Goal: Register for event/course

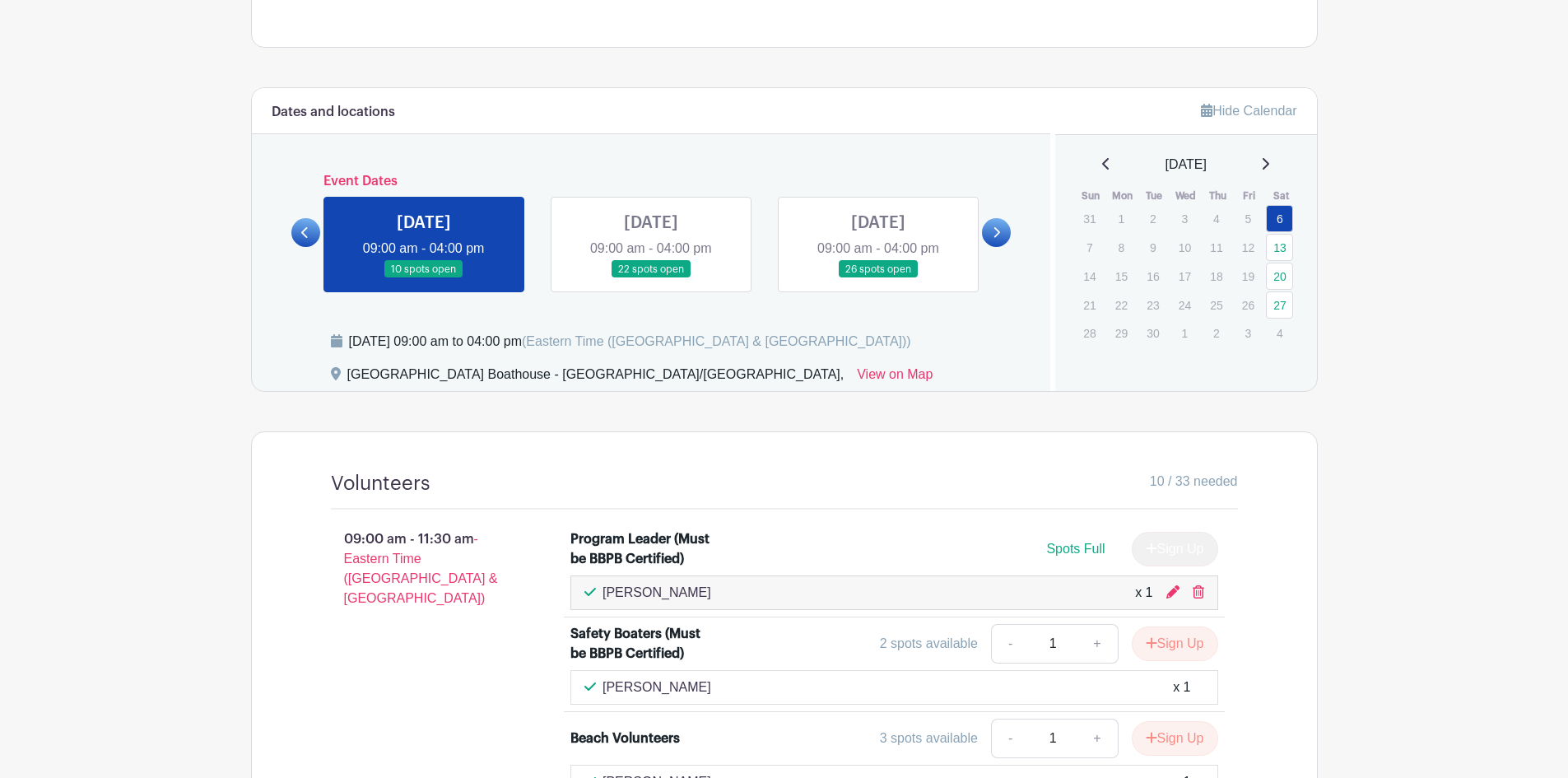
scroll to position [712, 0]
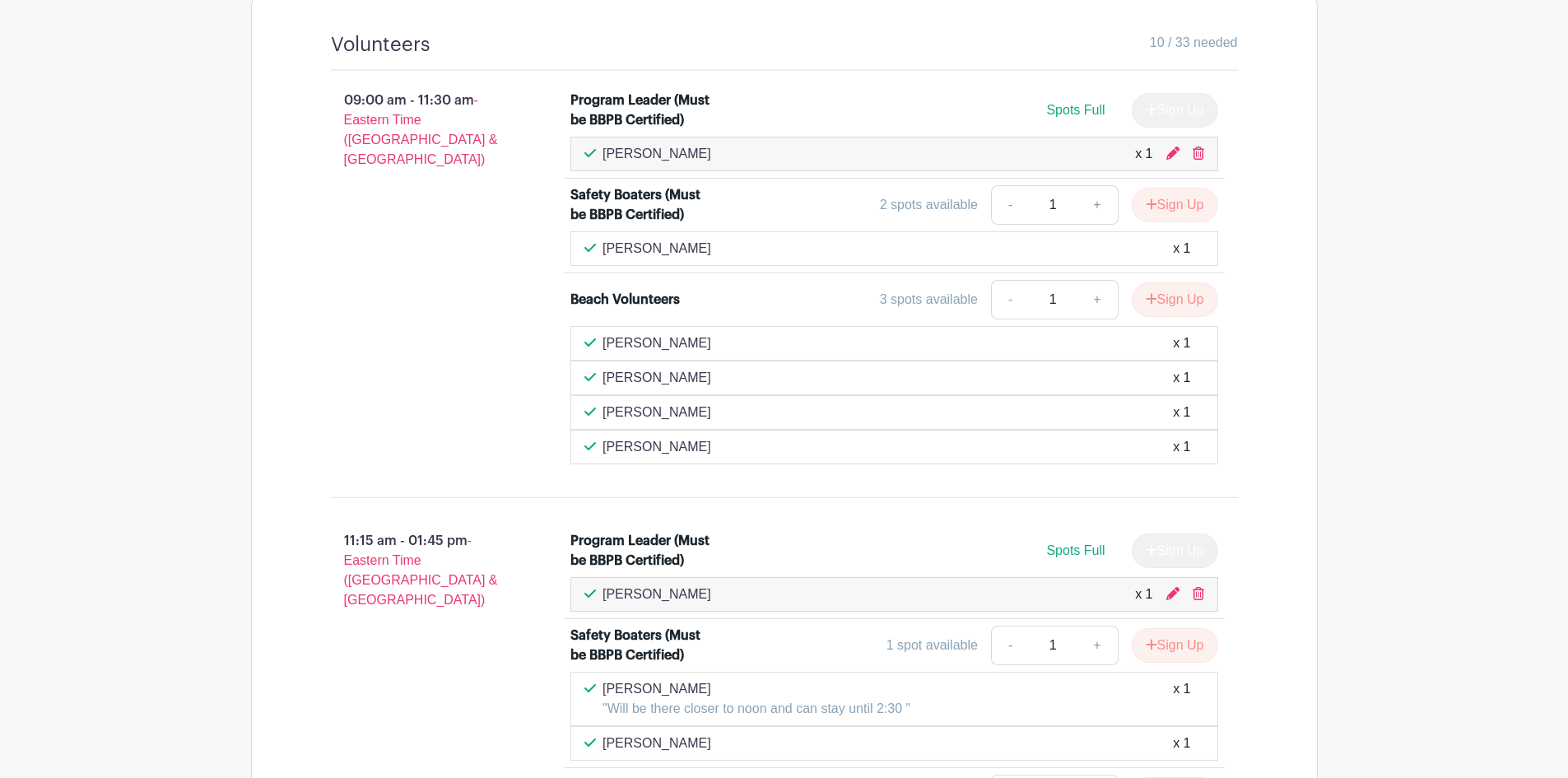
scroll to position [1292, 0]
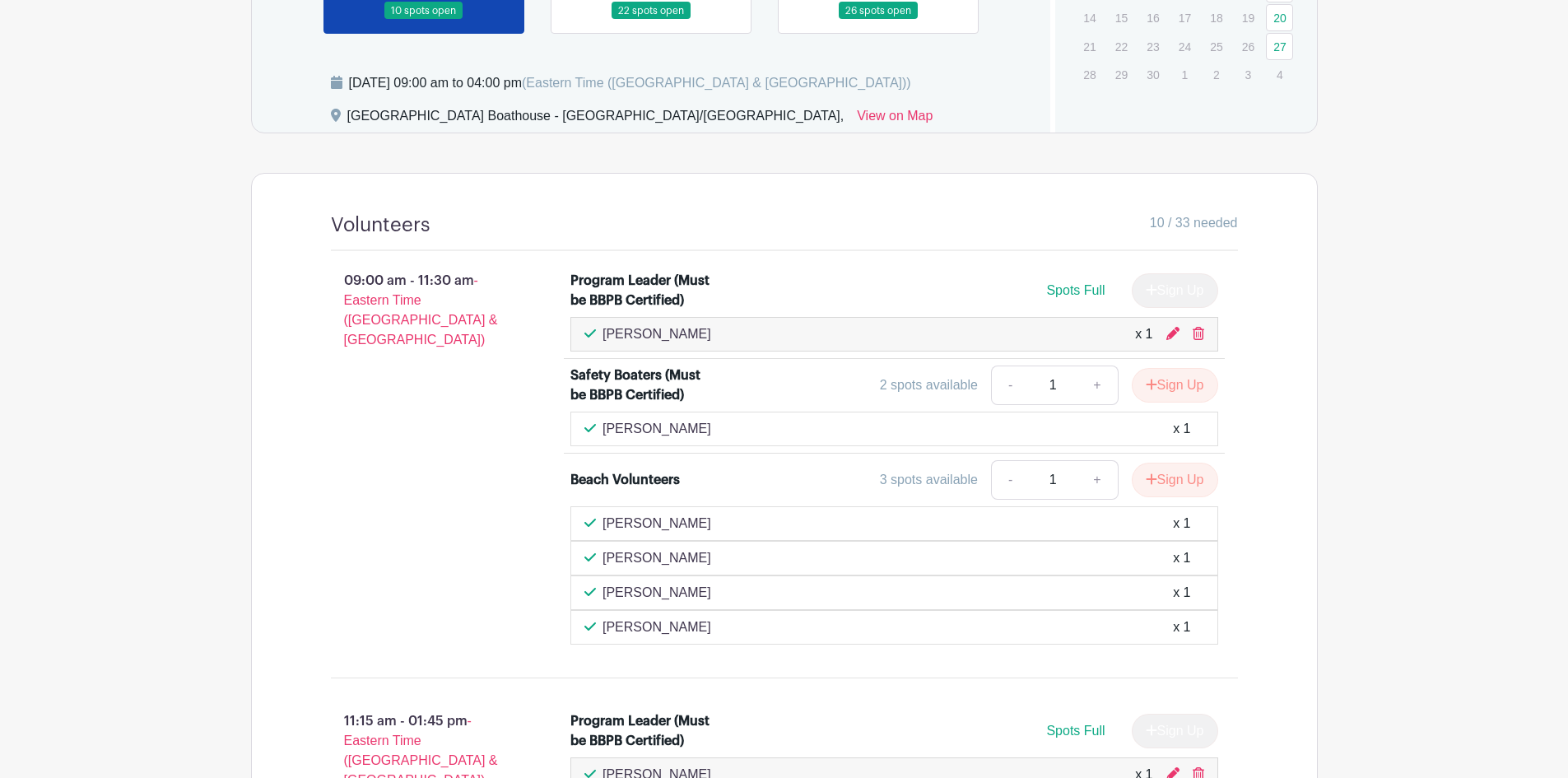
scroll to position [989, 0]
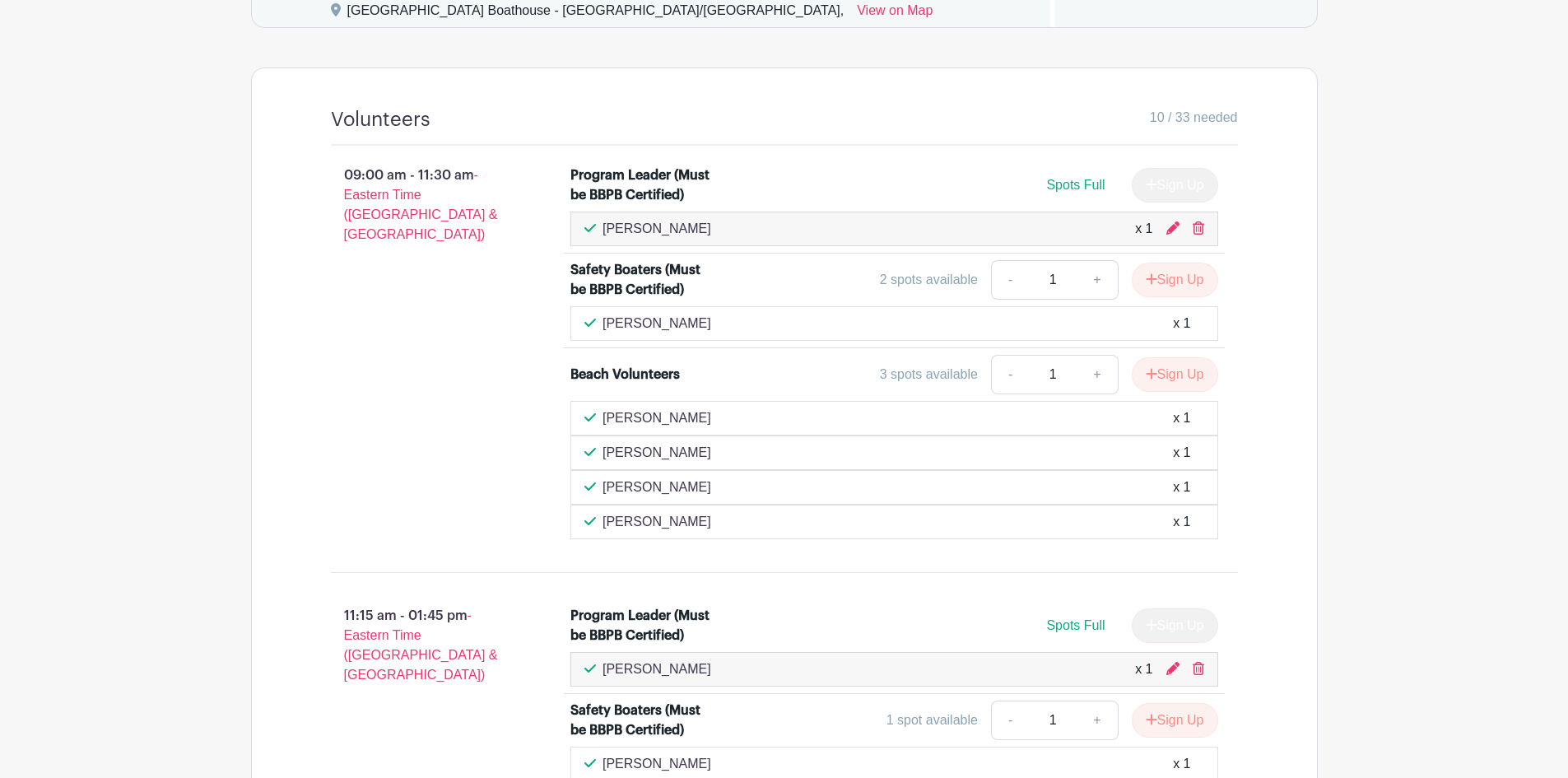
scroll to position [1153, 0]
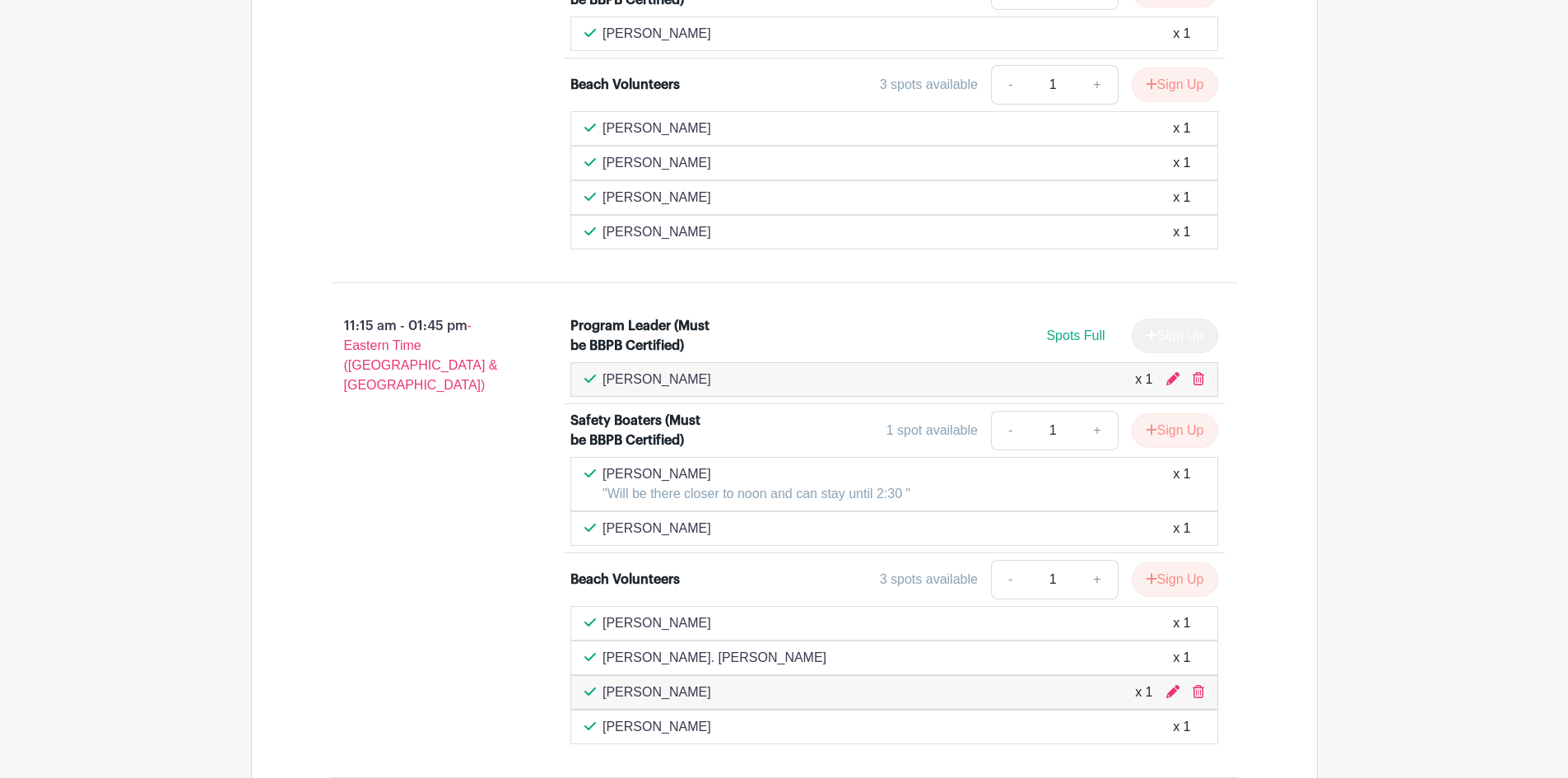
scroll to position [989, 0]
